Goal: Check status

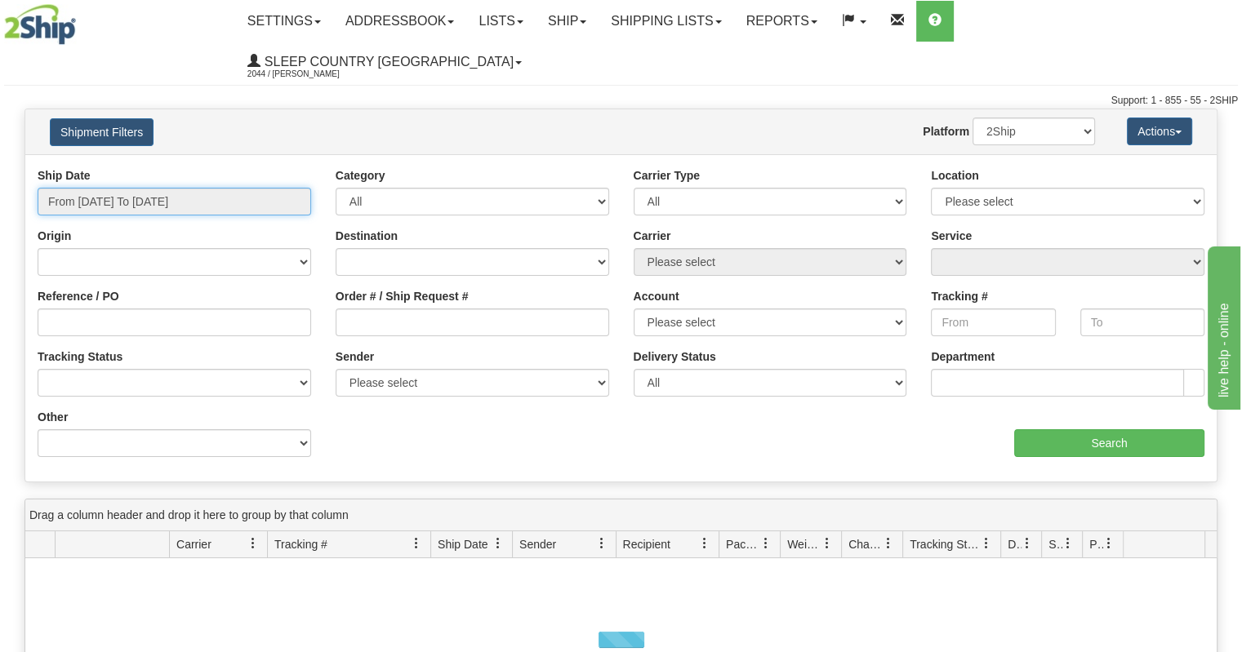
click at [172, 188] on input "From [DATE] To [DATE]" at bounding box center [175, 202] width 274 height 28
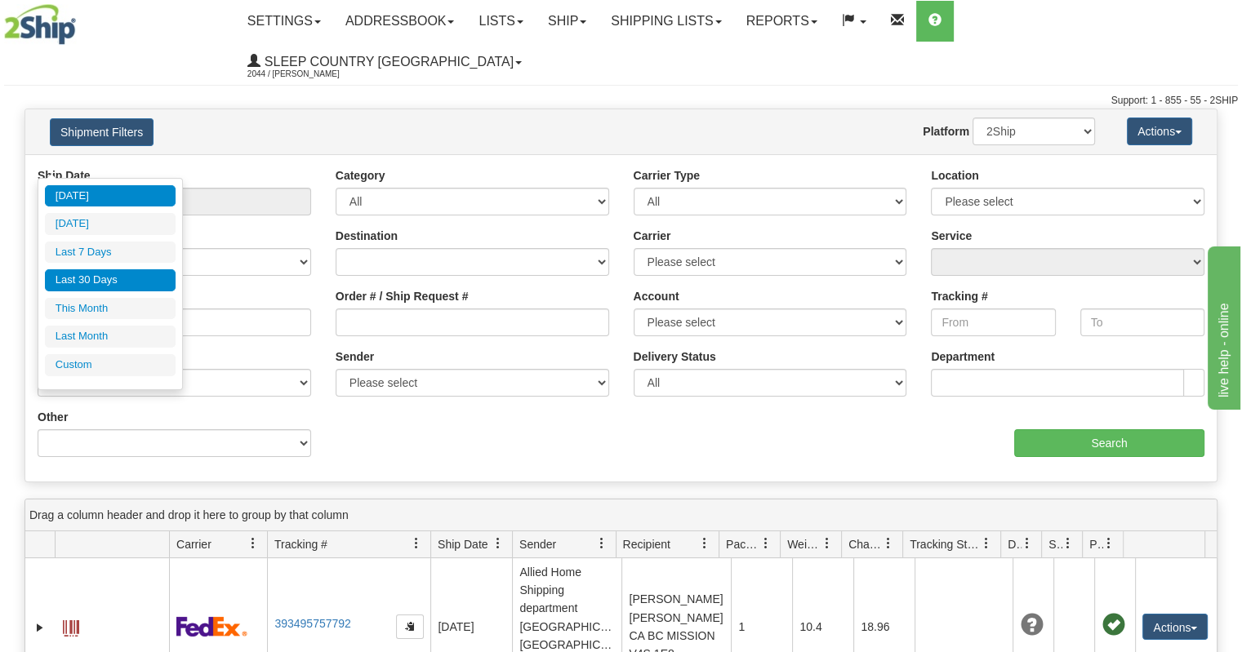
click at [136, 281] on li "Last 30 Days" at bounding box center [110, 280] width 131 height 22
type input "From [DATE] To [DATE]"
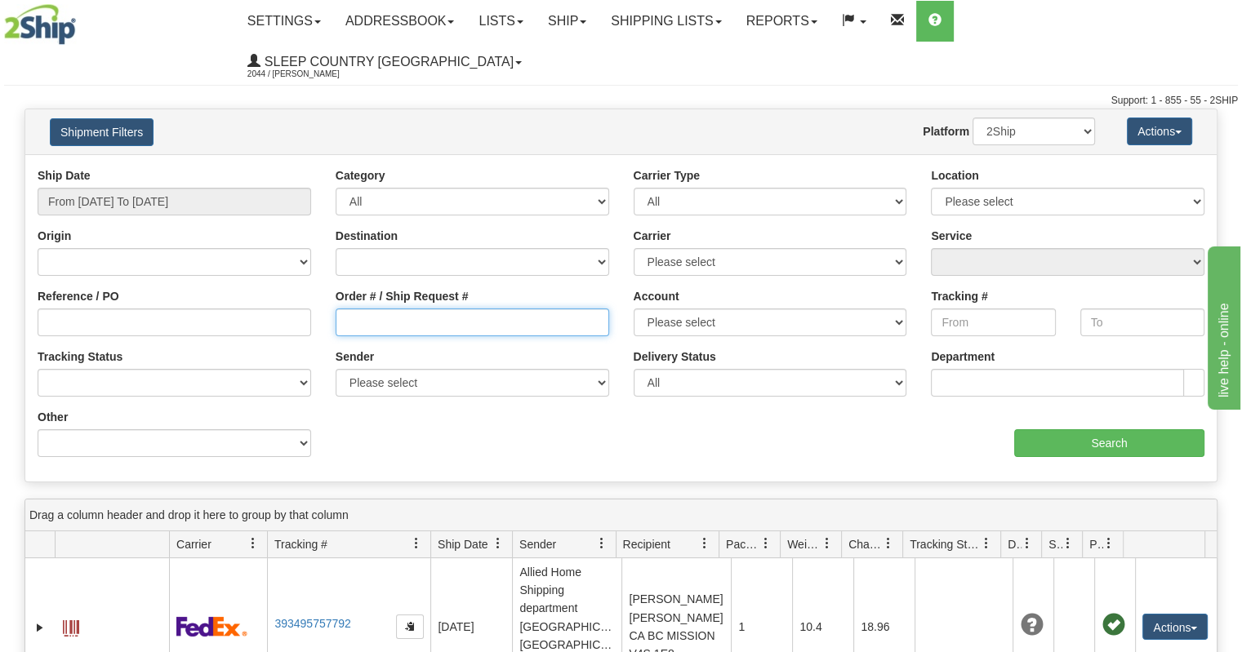
click at [363, 309] on input "Order # / Ship Request #" at bounding box center [473, 323] width 274 height 28
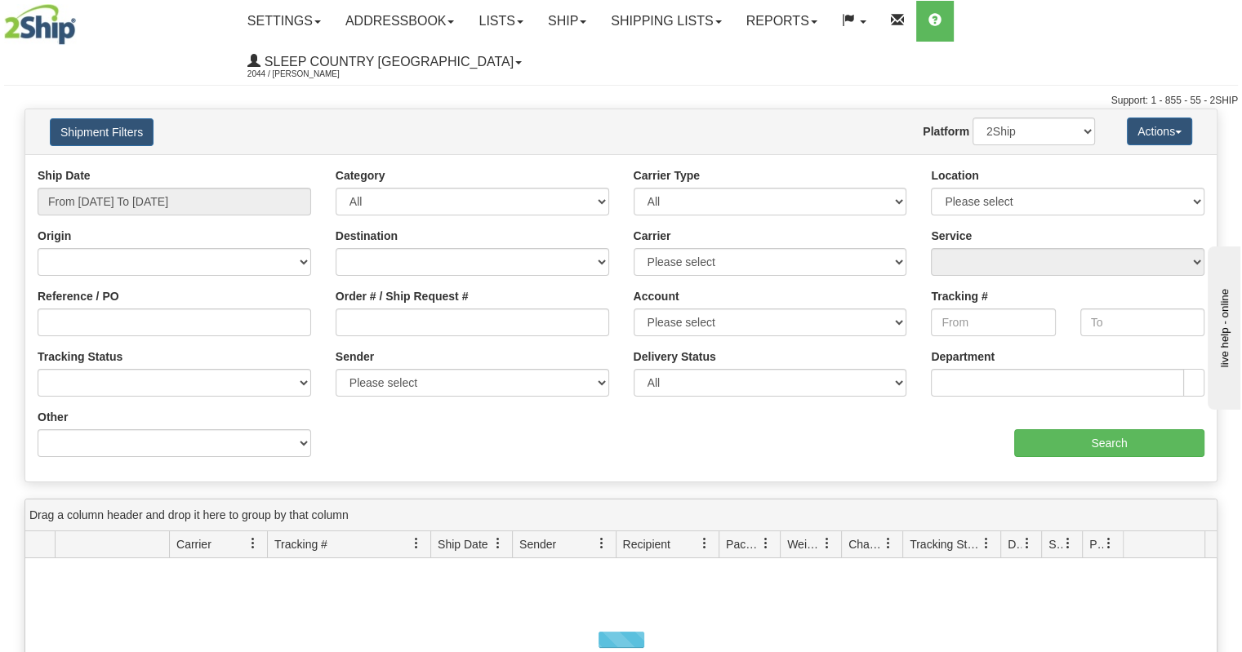
click at [149, 167] on div "Ship Date From [DATE] To [DATE]" at bounding box center [175, 191] width 274 height 48
click at [150, 188] on input "From [DATE] To [DATE]" at bounding box center [175, 202] width 274 height 28
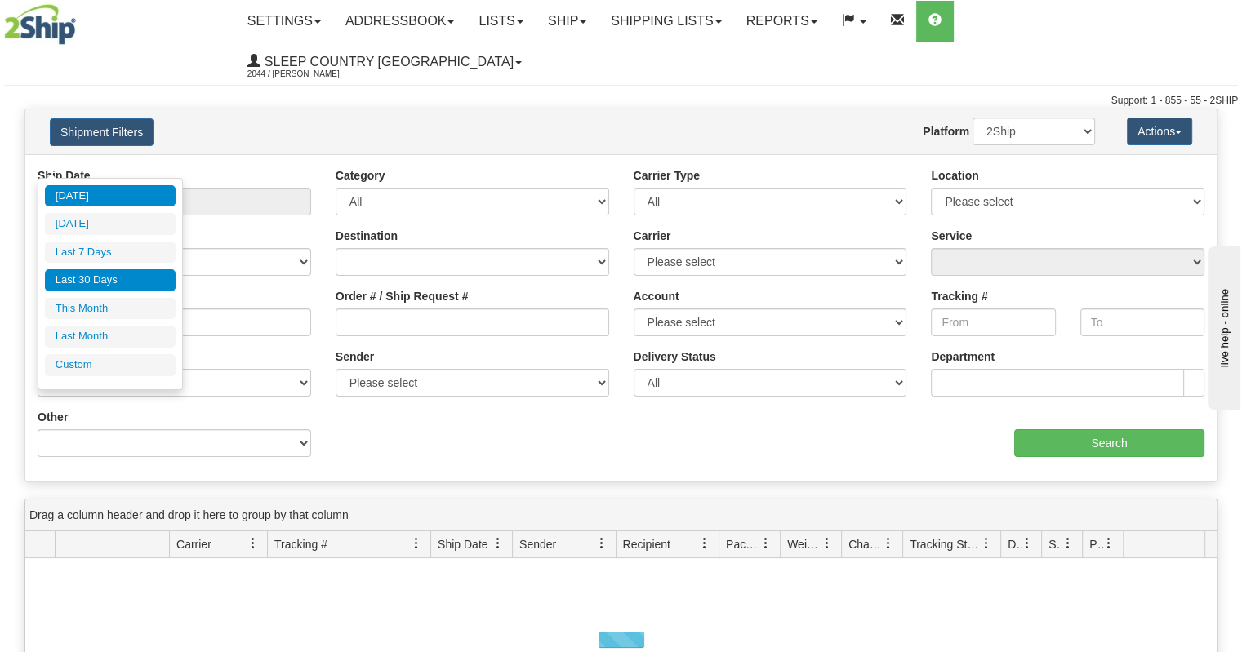
click at [132, 272] on li "Last 30 Days" at bounding box center [110, 280] width 131 height 22
type input "From [DATE] To [DATE]"
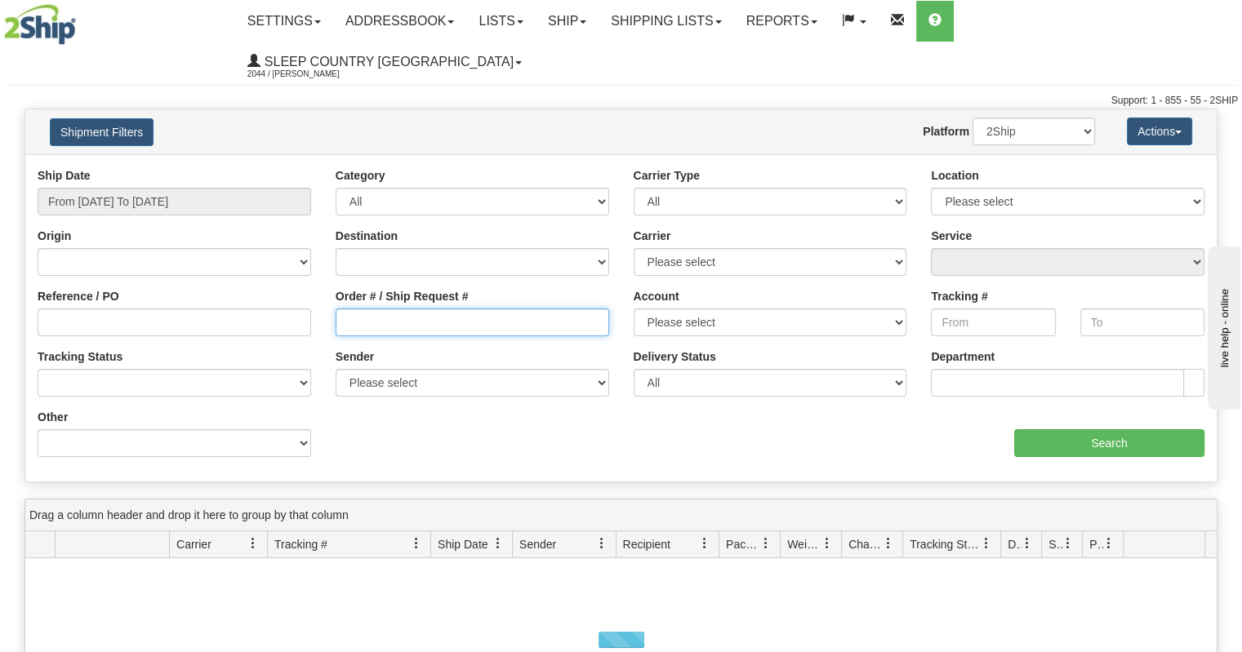
click at [347, 309] on input "Order # / Ship Request #" at bounding box center [473, 323] width 274 height 28
paste input "9000I108694"
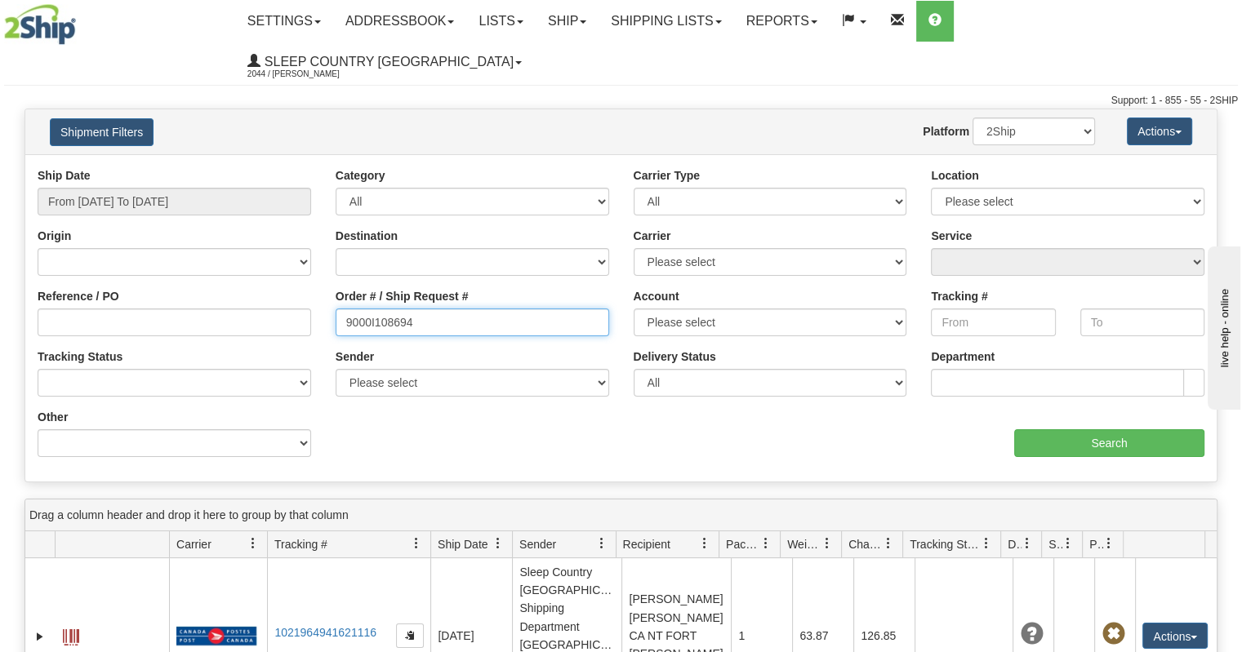
type input "9000I108694"
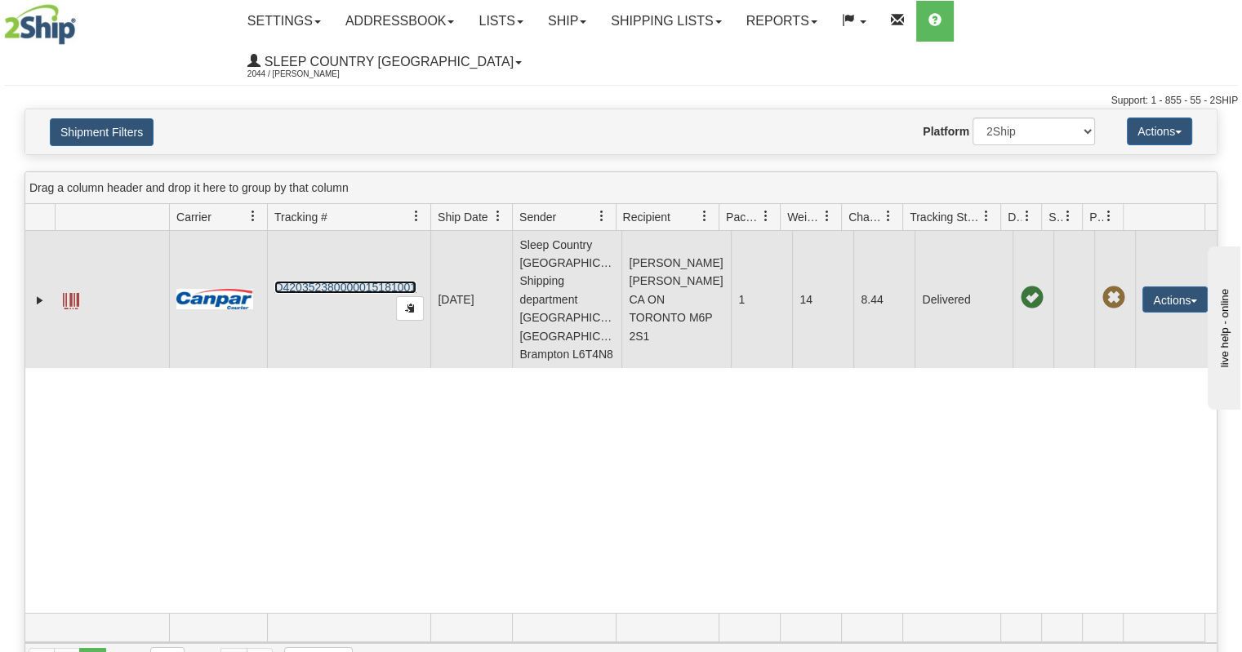
click at [321, 281] on link "D420352380000015181001" at bounding box center [345, 287] width 142 height 13
